Goal: Transaction & Acquisition: Purchase product/service

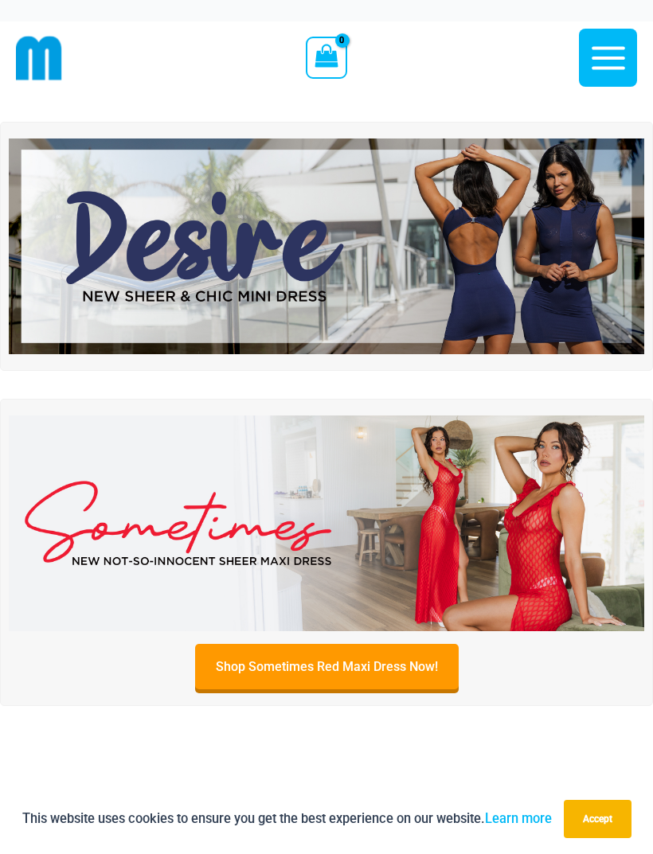
click at [610, 66] on icon "button" at bounding box center [607, 57] width 33 height 23
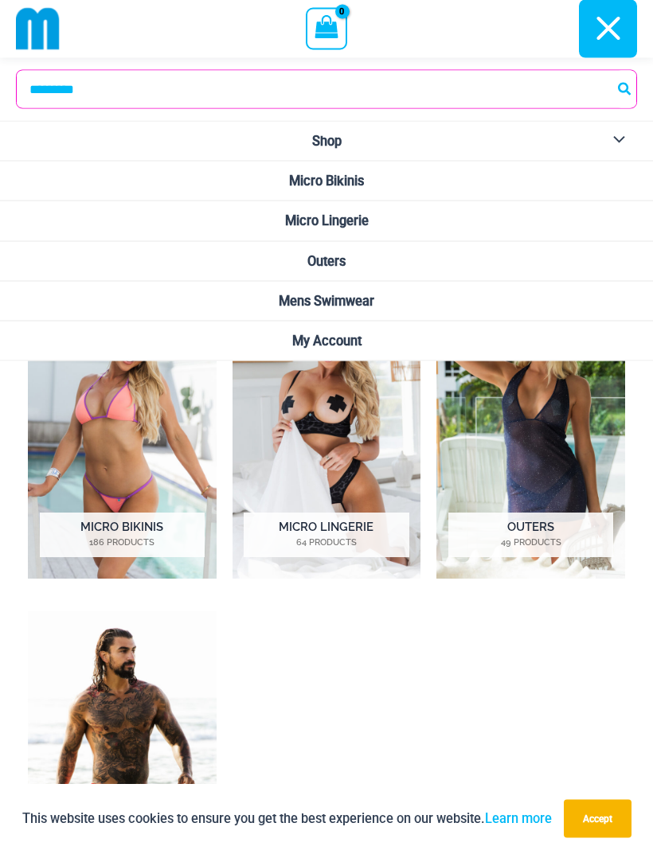
scroll to position [663, 0]
click at [356, 533] on h2 "Micro Lingerie 64 Products" at bounding box center [326, 535] width 165 height 45
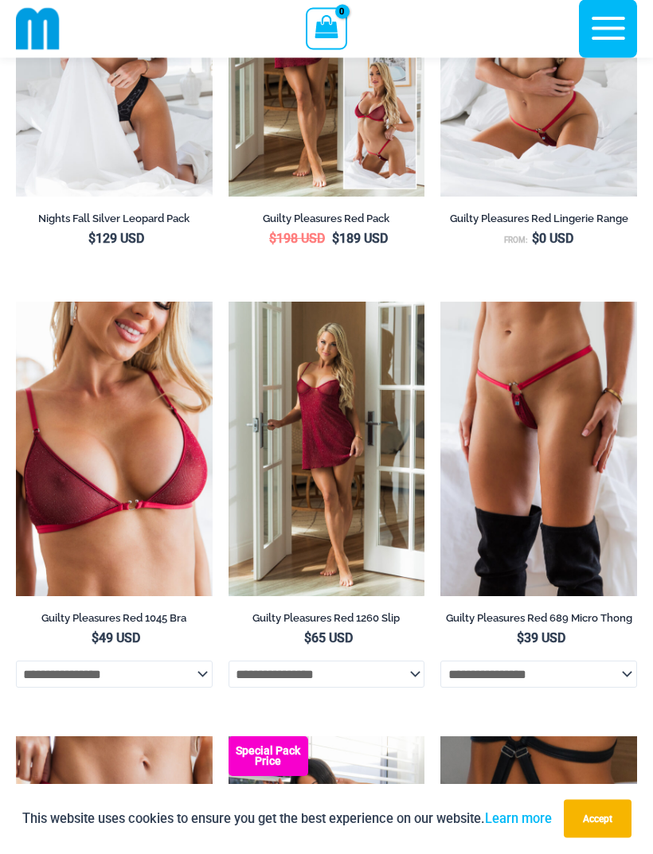
scroll to position [388, 0]
click at [440, 302] on img at bounding box center [440, 302] width 0 height 0
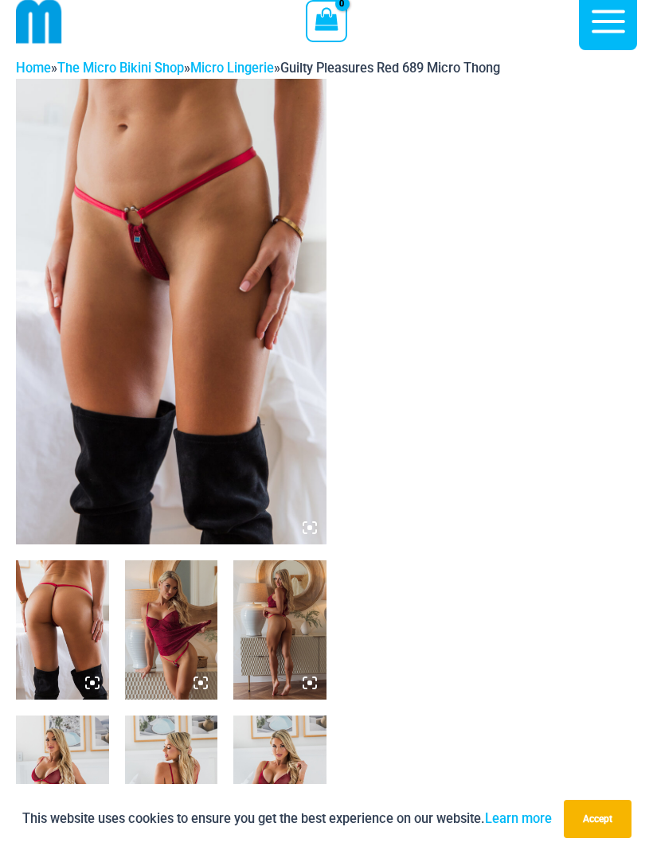
scroll to position [37, 0]
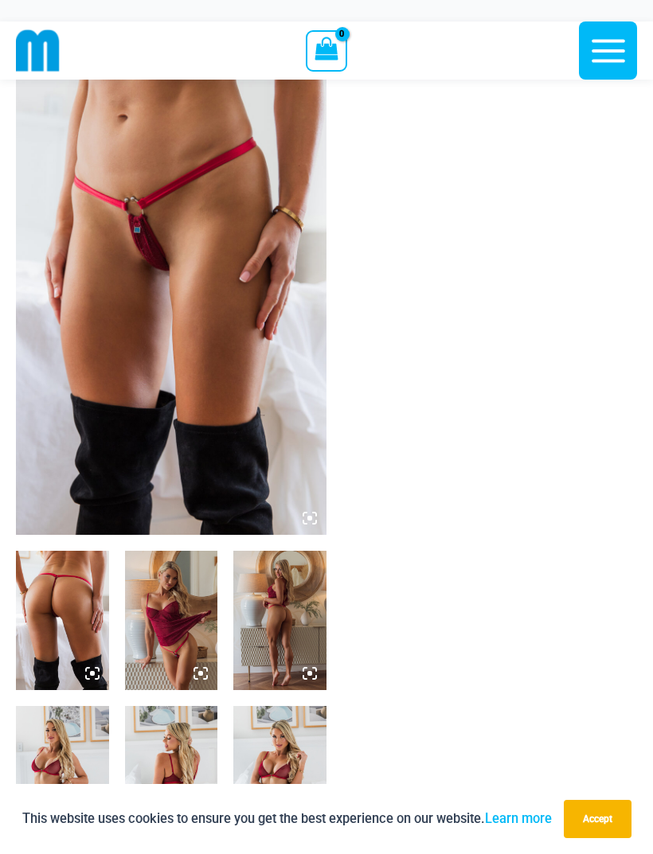
click at [88, 637] on img at bounding box center [62, 620] width 93 height 139
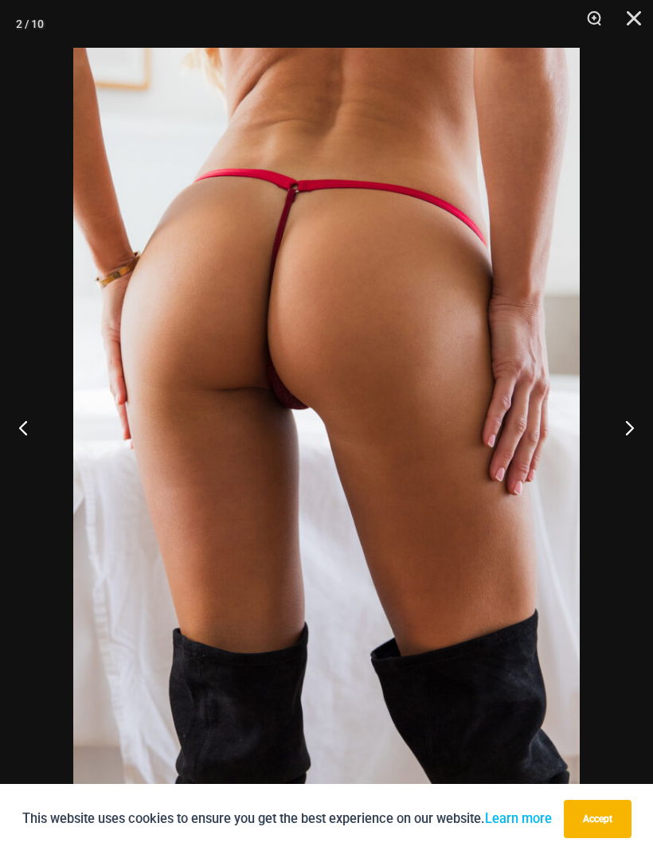
click at [625, 418] on button "Next" at bounding box center [623, 428] width 60 height 80
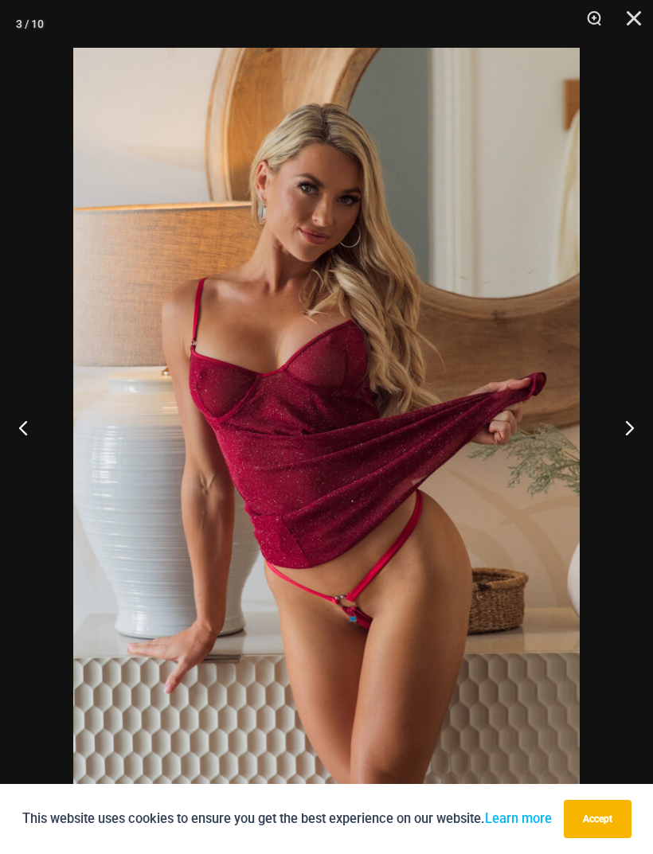
click at [630, 430] on button "Next" at bounding box center [623, 428] width 60 height 80
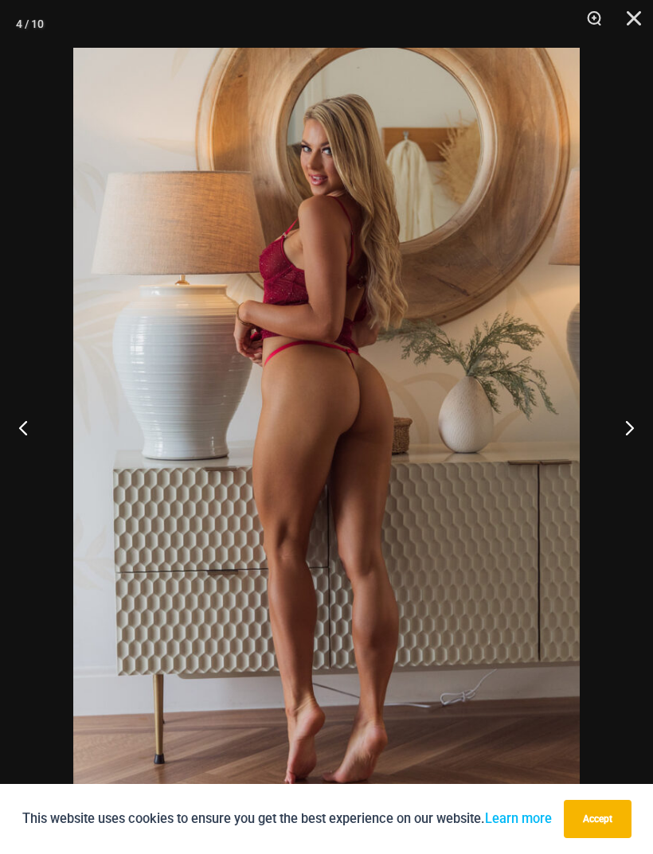
click at [631, 428] on button "Next" at bounding box center [623, 428] width 60 height 80
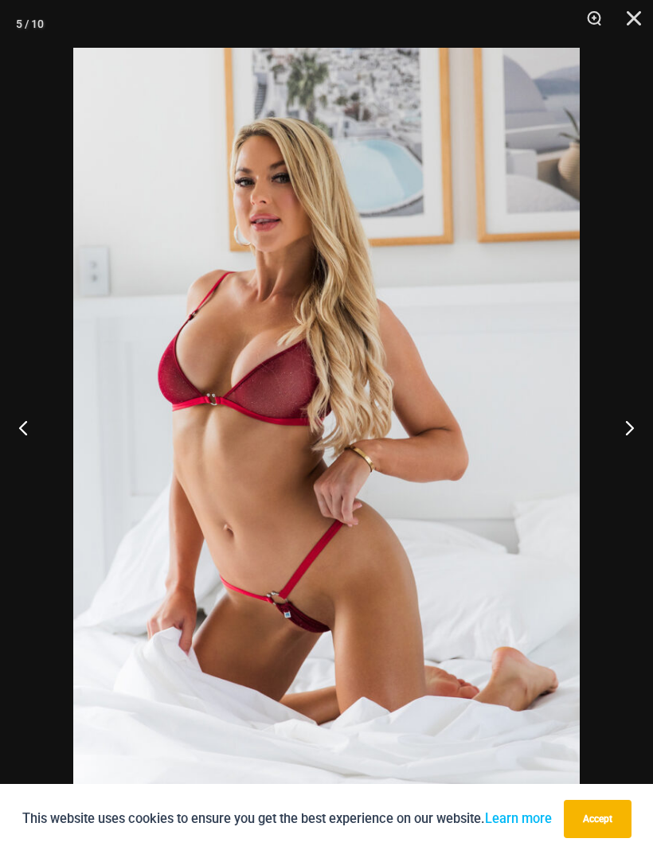
click at [632, 431] on button "Next" at bounding box center [623, 428] width 60 height 80
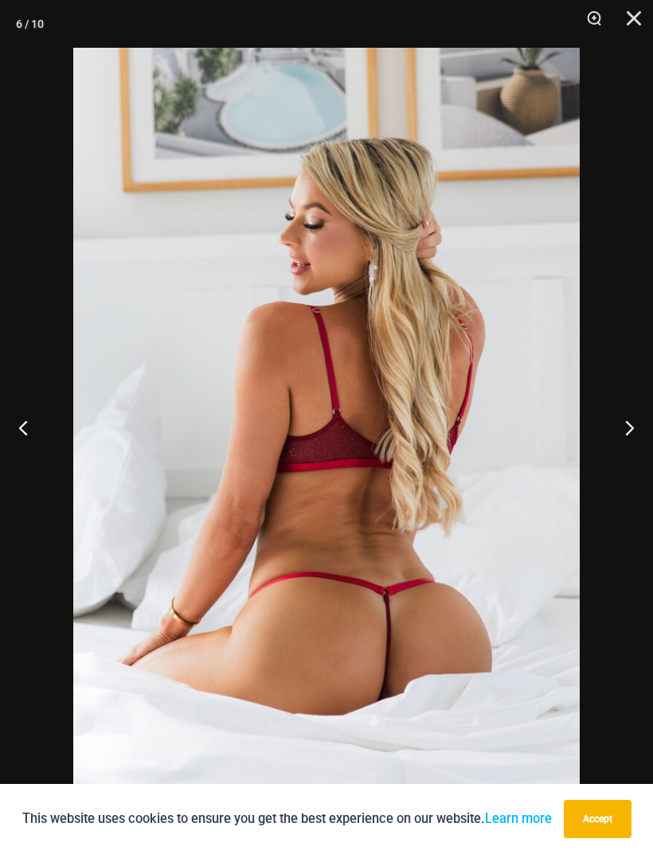
click at [630, 434] on button "Next" at bounding box center [623, 428] width 60 height 80
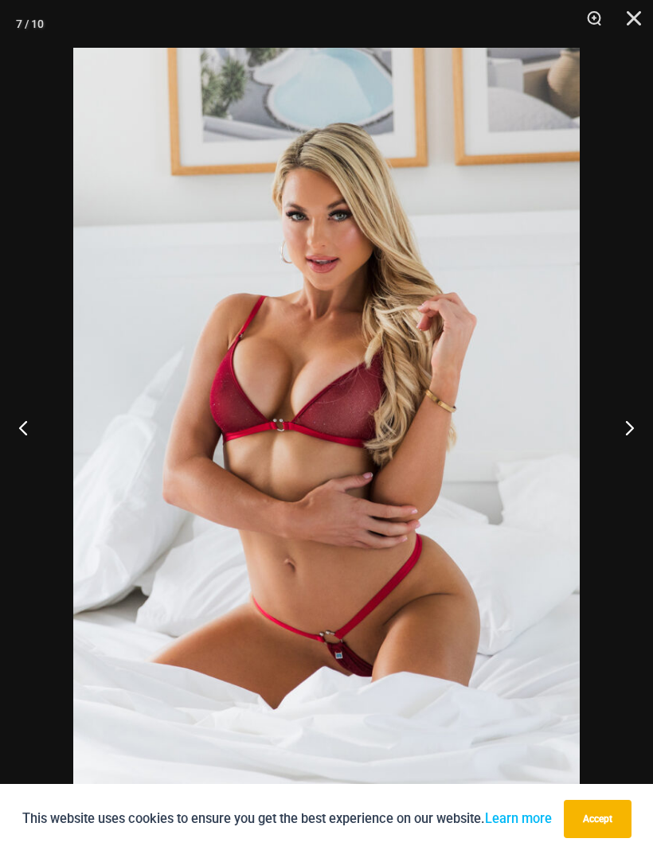
click at [631, 433] on button "Next" at bounding box center [623, 428] width 60 height 80
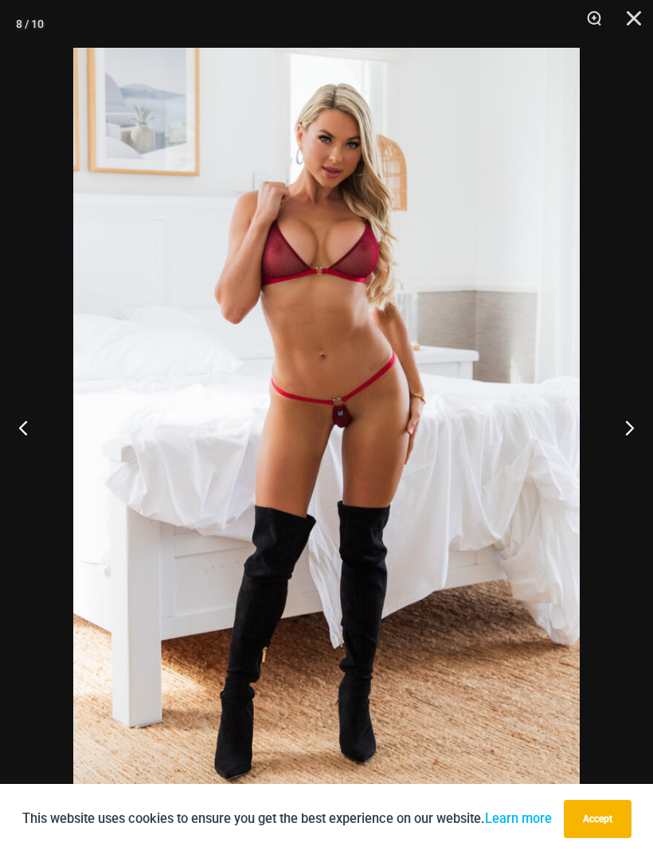
click at [625, 434] on button "Next" at bounding box center [623, 428] width 60 height 80
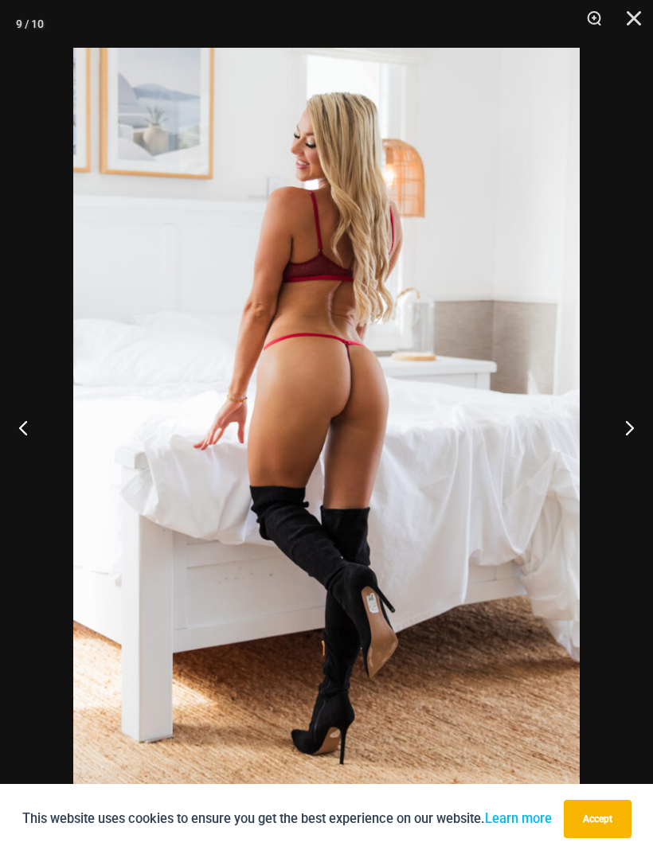
click at [628, 433] on button "Next" at bounding box center [623, 428] width 60 height 80
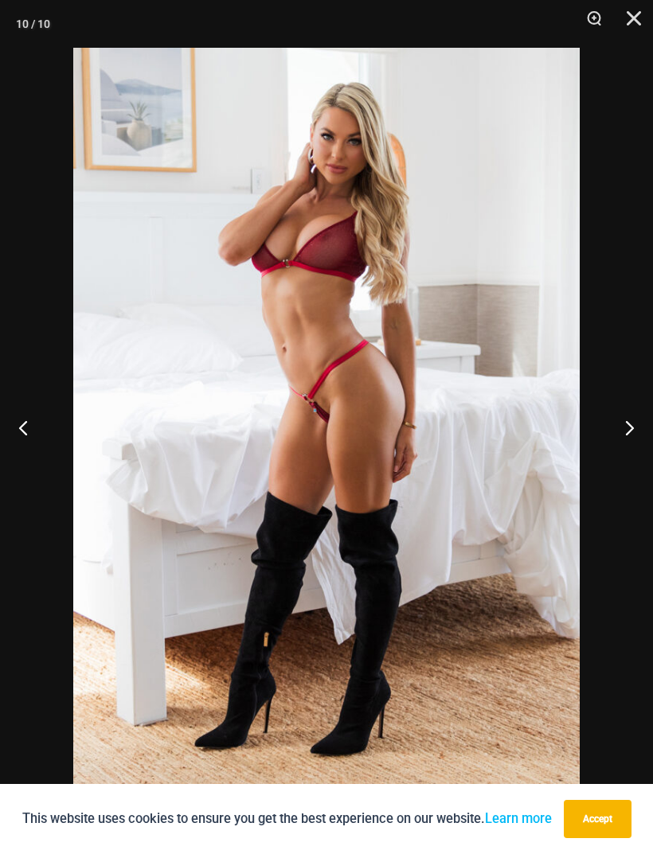
click at [626, 443] on button "Next" at bounding box center [623, 428] width 60 height 80
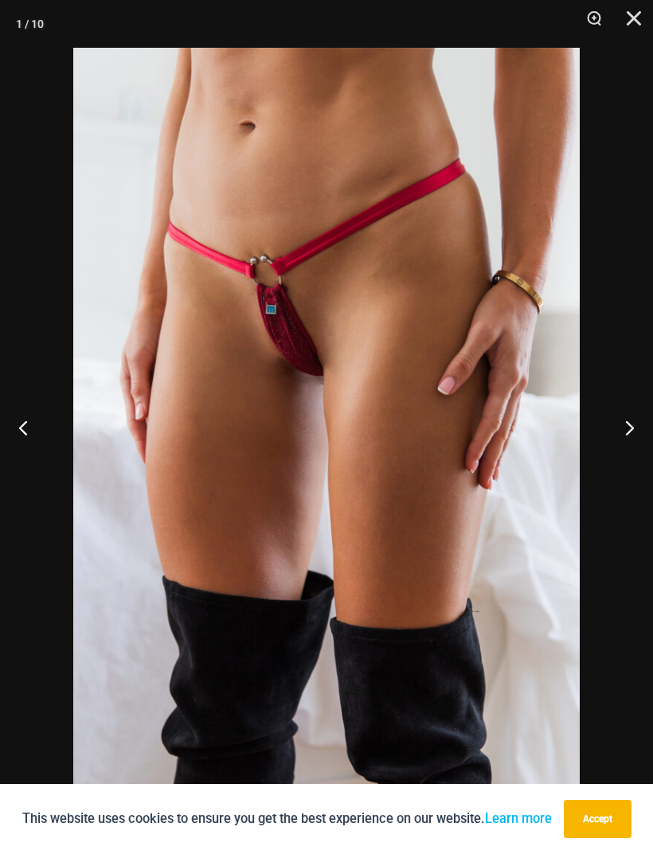
click at [632, 443] on button "Next" at bounding box center [623, 428] width 60 height 80
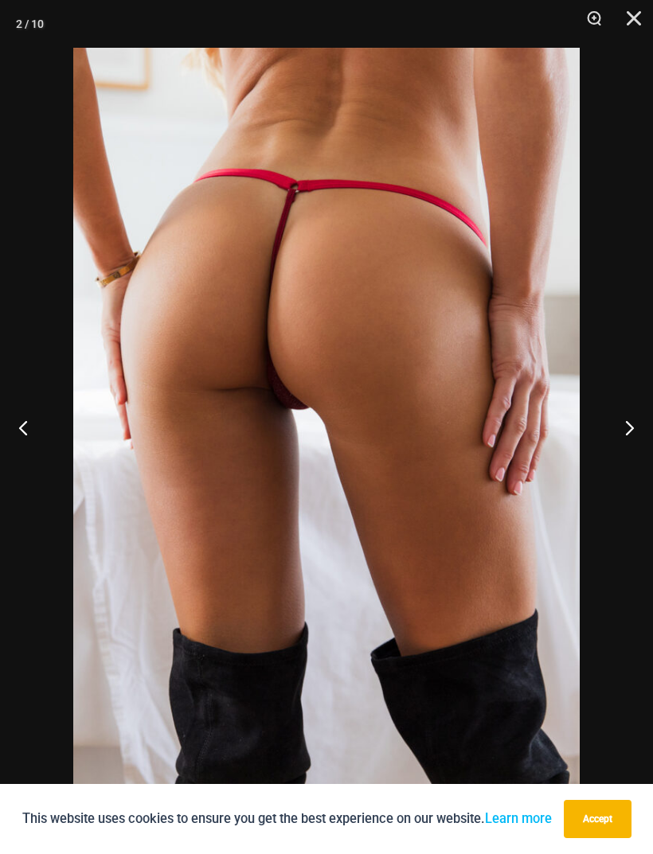
click at [639, 450] on button "Next" at bounding box center [623, 428] width 60 height 80
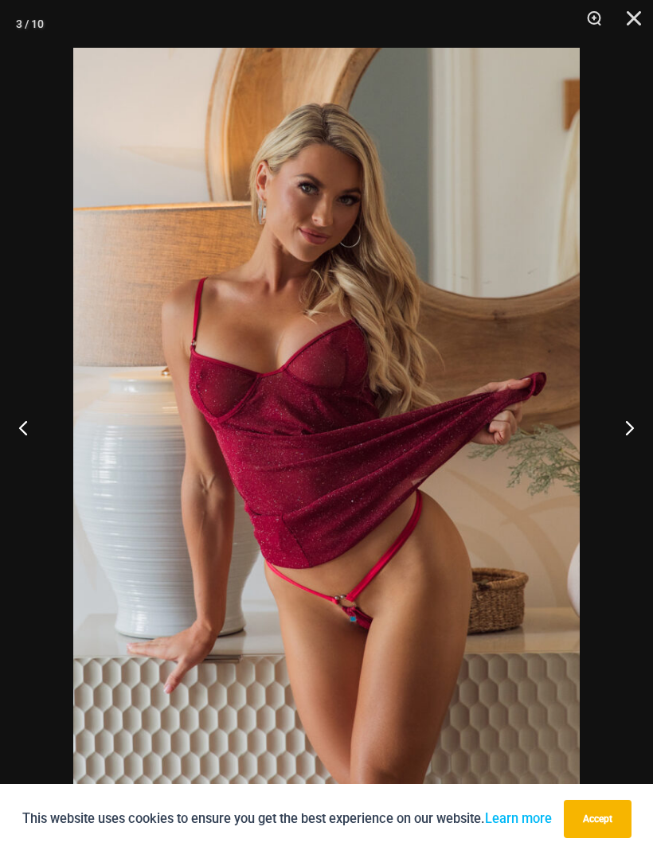
click at [629, 458] on button "Next" at bounding box center [623, 428] width 60 height 80
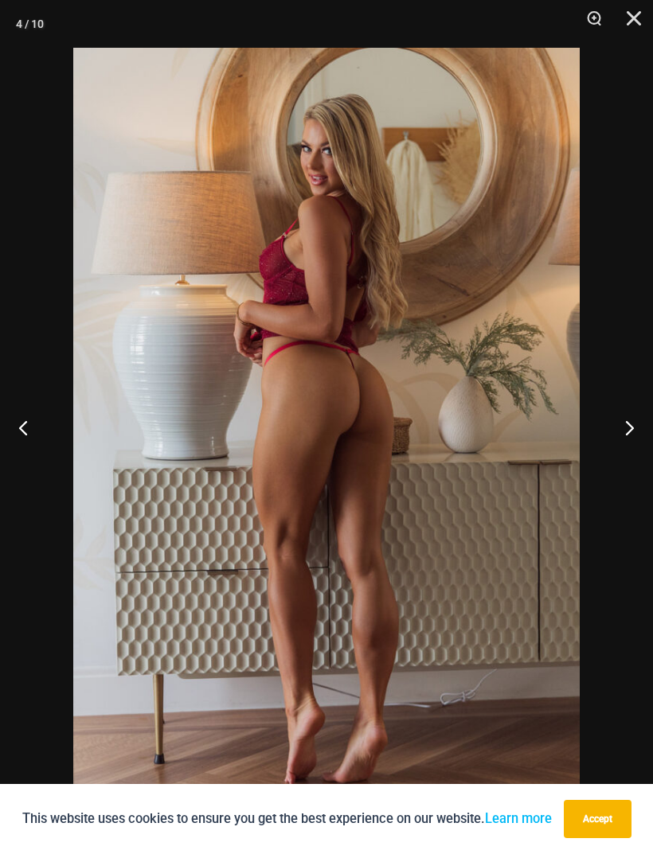
click at [634, 450] on button "Next" at bounding box center [623, 428] width 60 height 80
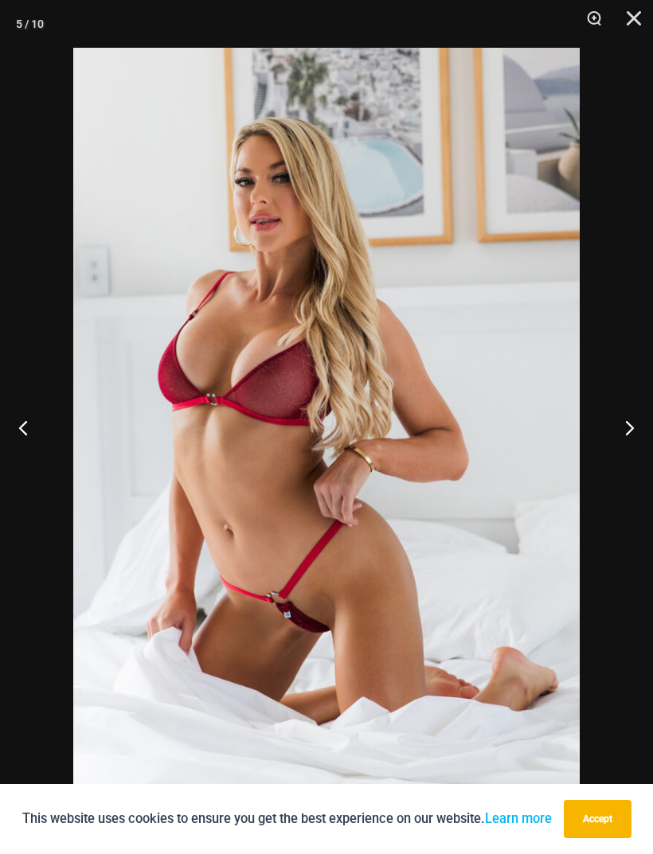
click at [633, 448] on button "Next" at bounding box center [623, 428] width 60 height 80
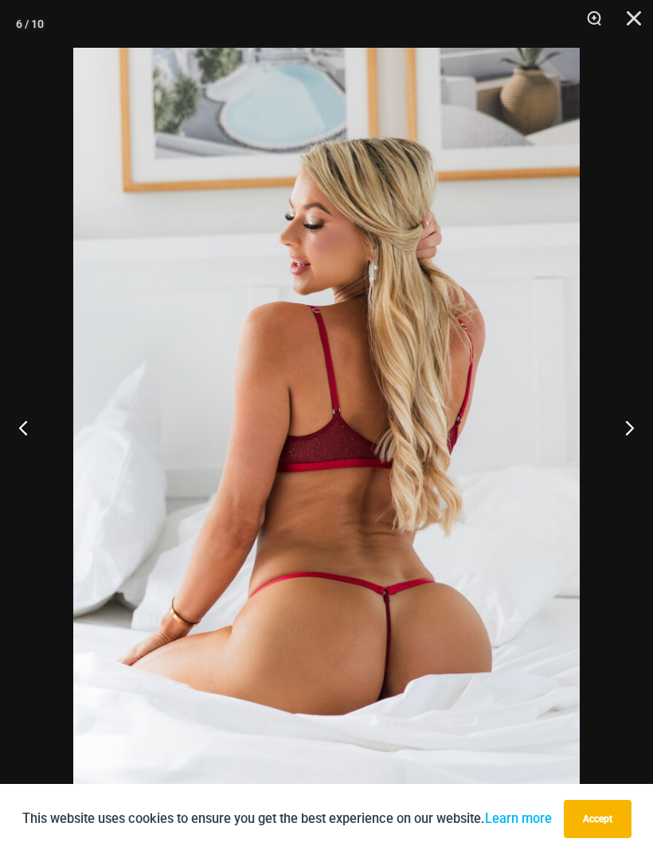
click at [634, 10] on button "Close" at bounding box center [628, 24] width 40 height 48
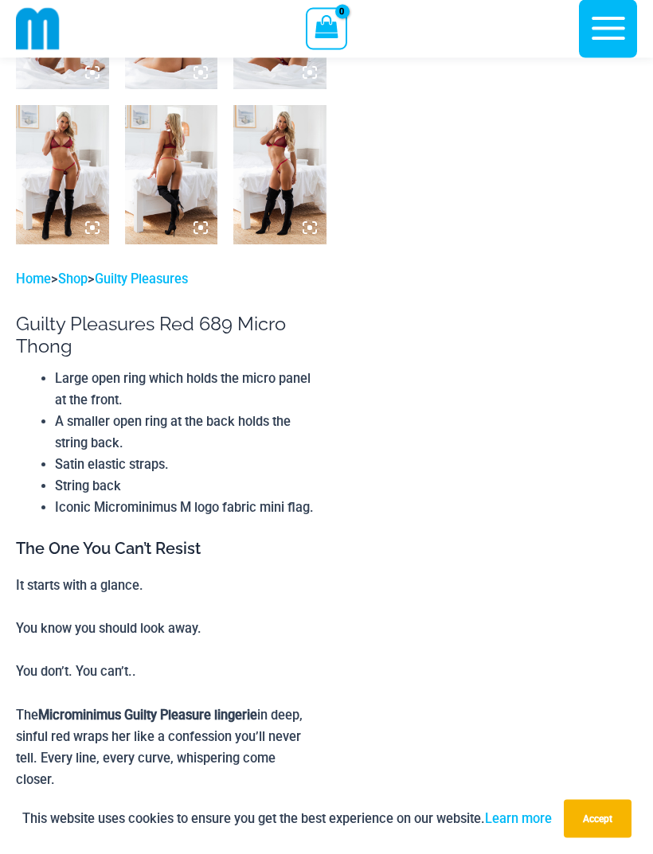
scroll to position [789, 0]
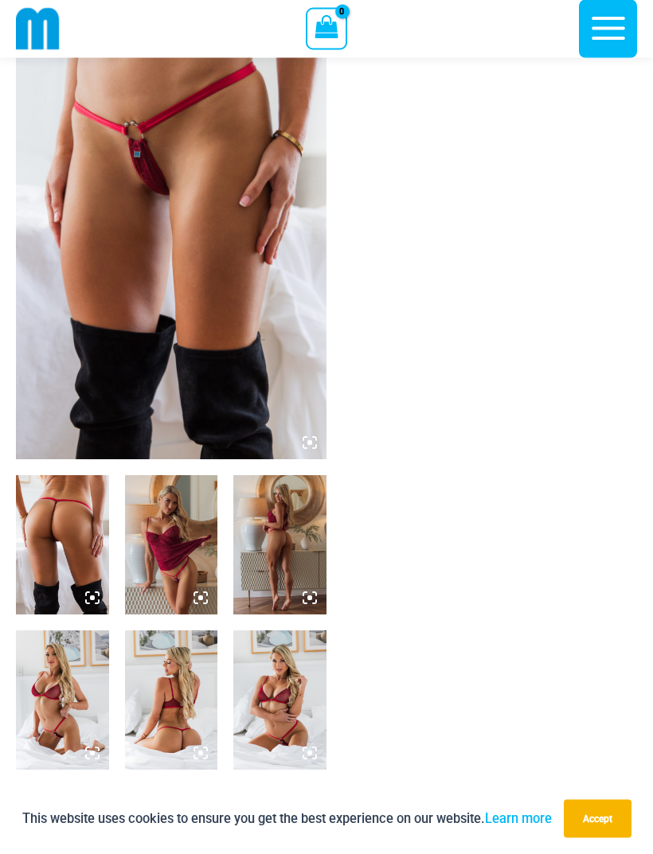
click at [76, 549] on img at bounding box center [62, 545] width 93 height 139
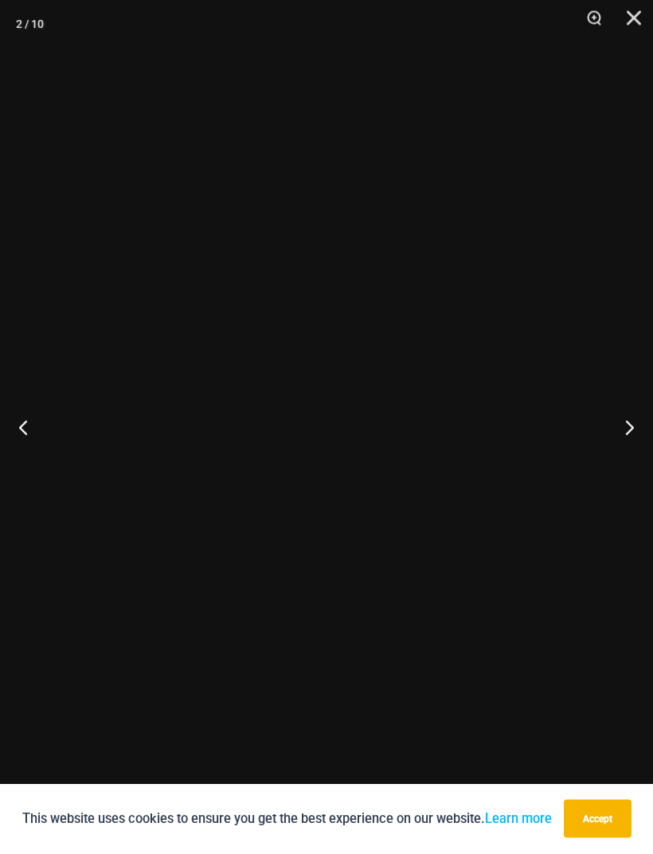
scroll to position [107, 0]
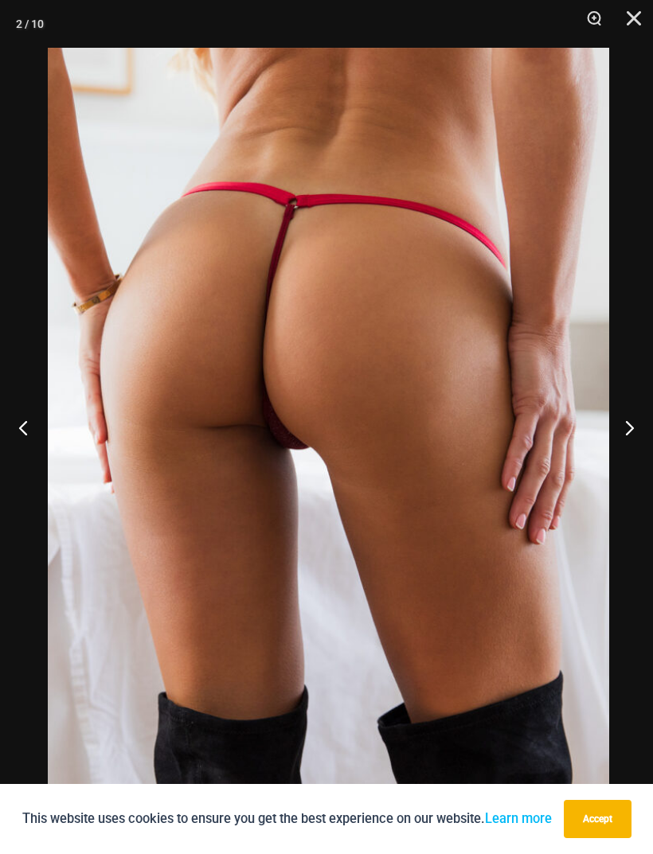
click at [628, 24] on button "Close" at bounding box center [628, 24] width 40 height 48
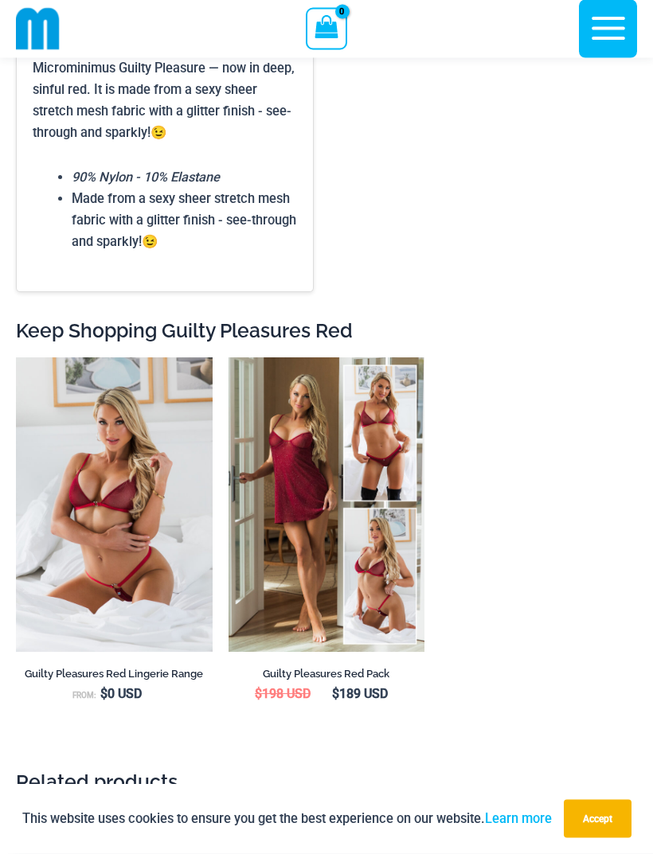
scroll to position [2199, 0]
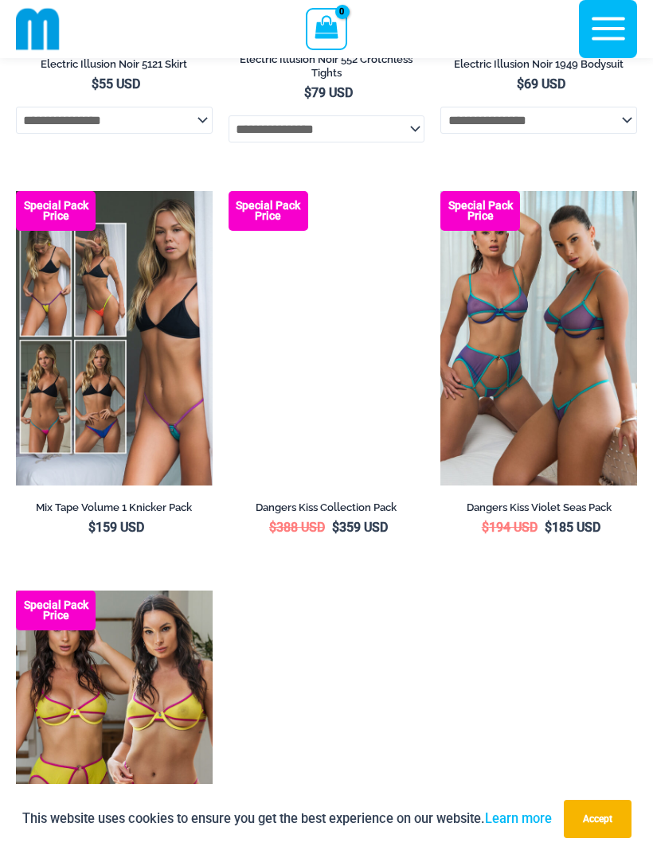
scroll to position [3965, 0]
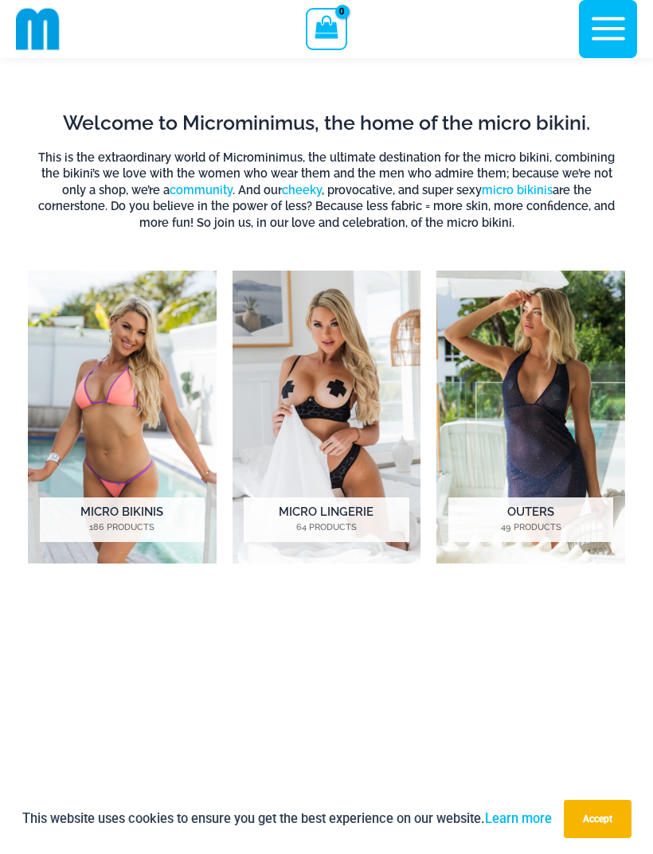
scroll to position [675, 0]
